Goal: Task Accomplishment & Management: Use online tool/utility

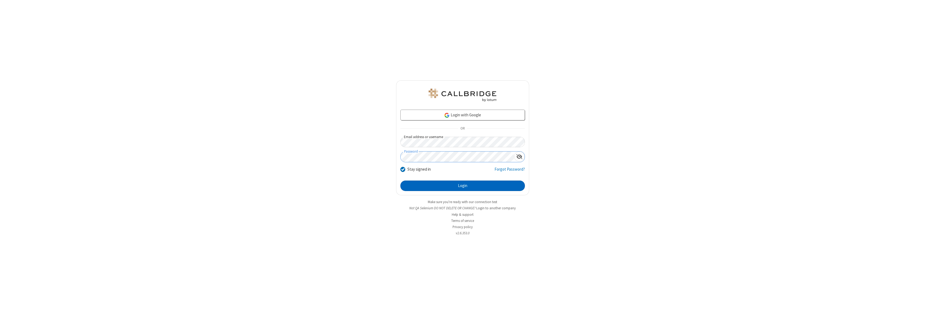
click at [463, 186] on button "Login" at bounding box center [462, 186] width 124 height 11
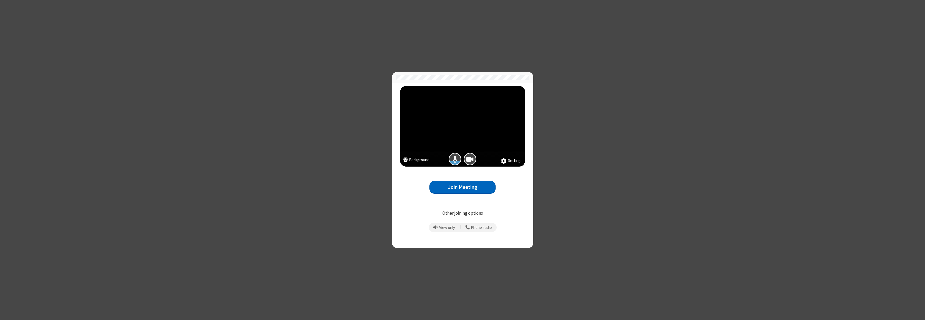
click at [463, 187] on button "Join Meeting" at bounding box center [462, 187] width 66 height 13
